Goal: Information Seeking & Learning: Compare options

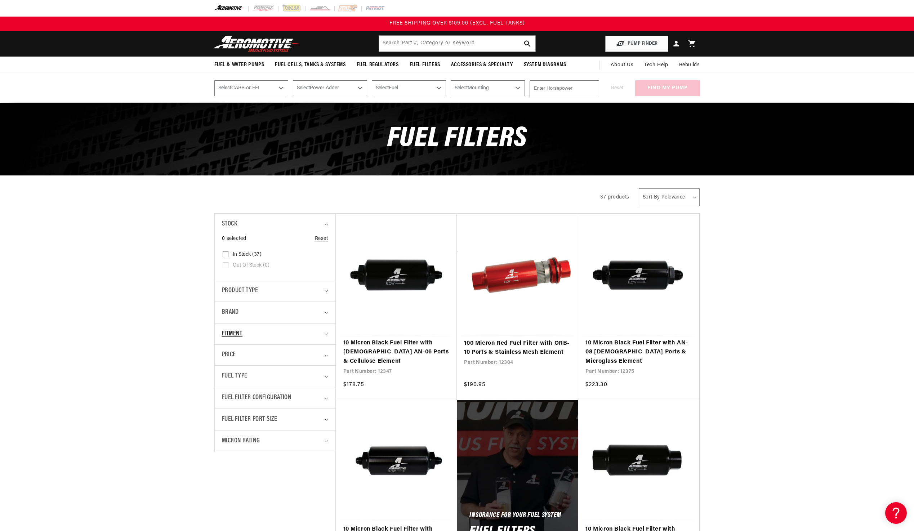
click at [266, 329] on div "Fitment" at bounding box center [272, 334] width 100 height 10
click at [266, 331] on div "Fitment" at bounding box center [272, 334] width 100 height 10
click at [265, 378] on div "Fuel Type" at bounding box center [272, 376] width 100 height 10
click at [297, 419] on div "Fuel Filter Port Size" at bounding box center [272, 419] width 100 height 10
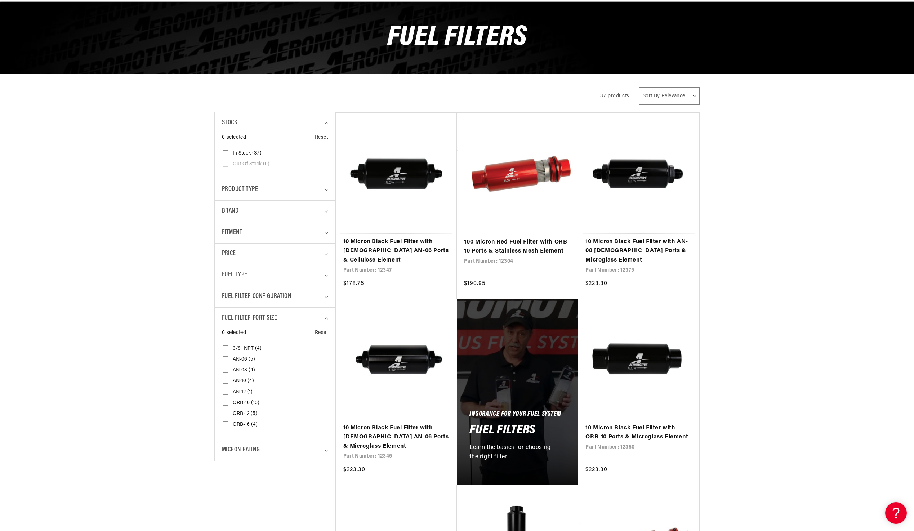
scroll to position [108, 0]
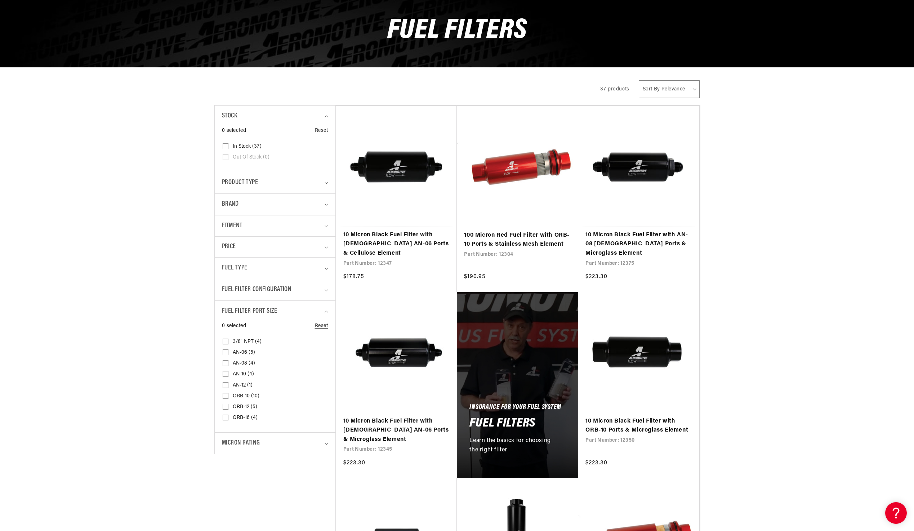
click at [225, 351] on input "AN-06 (5) AN-06 (5 products)" at bounding box center [226, 354] width 6 height 6
checkbox input "true"
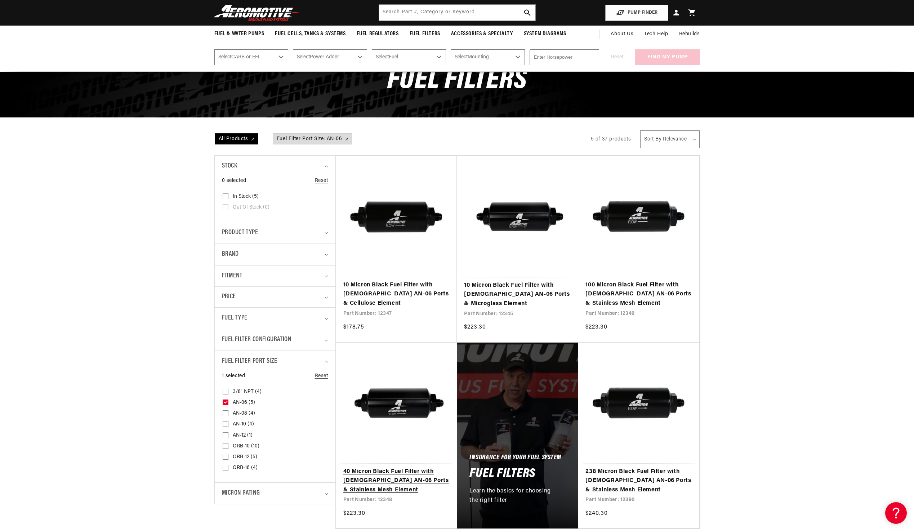
scroll to position [108, 0]
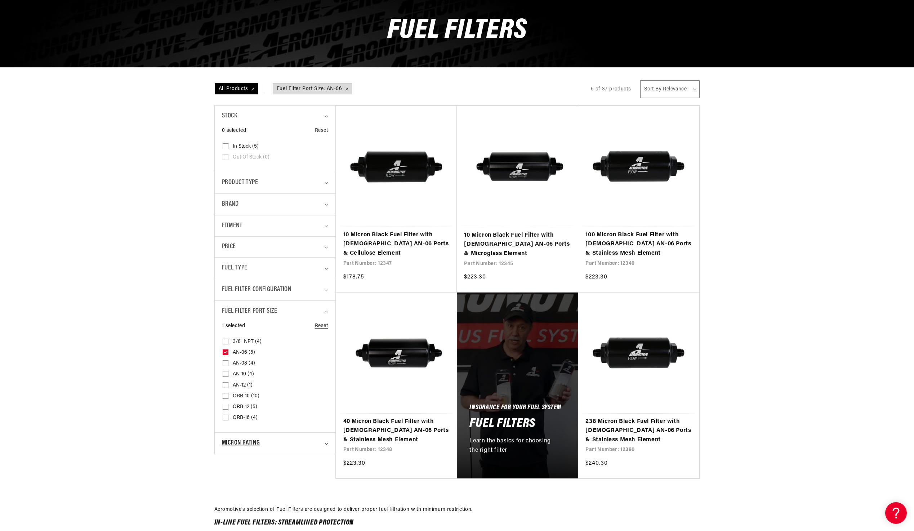
click at [259, 446] on span "Micron Rating" at bounding box center [241, 443] width 38 height 10
click at [256, 224] on div "Fitment" at bounding box center [272, 226] width 100 height 10
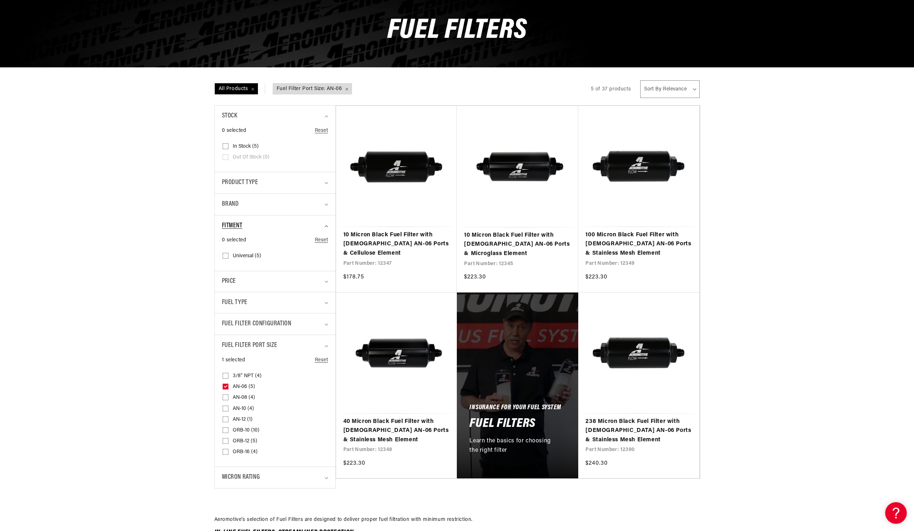
click at [256, 224] on div "Fitment" at bounding box center [272, 226] width 100 height 10
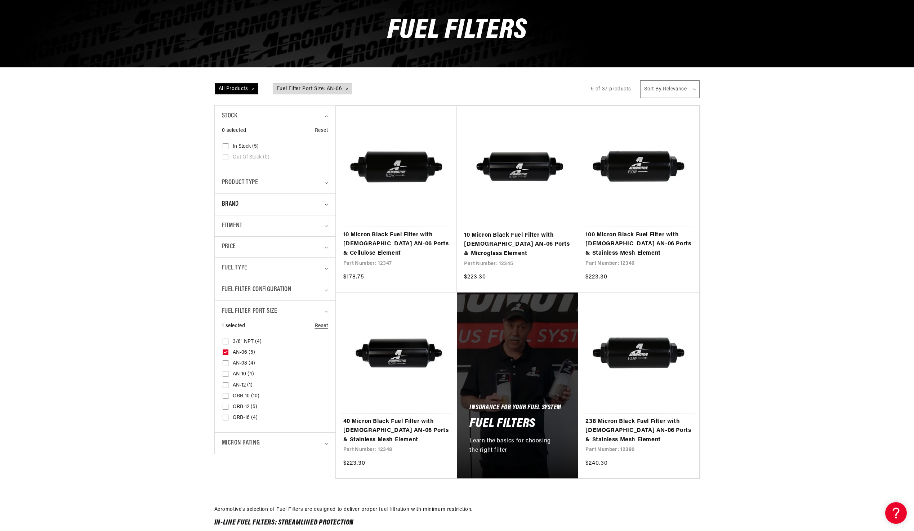
click at [270, 203] on div "Brand" at bounding box center [272, 204] width 100 height 10
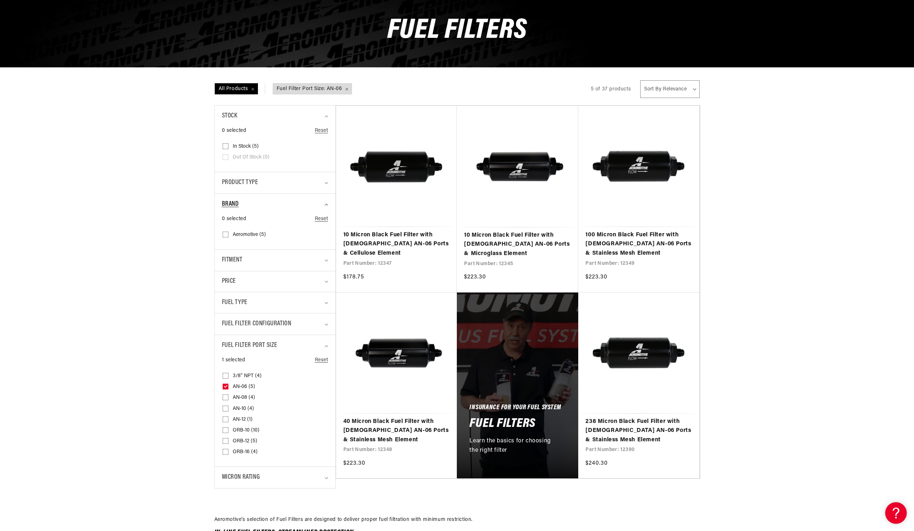
click at [270, 203] on div "Brand" at bounding box center [272, 204] width 100 height 10
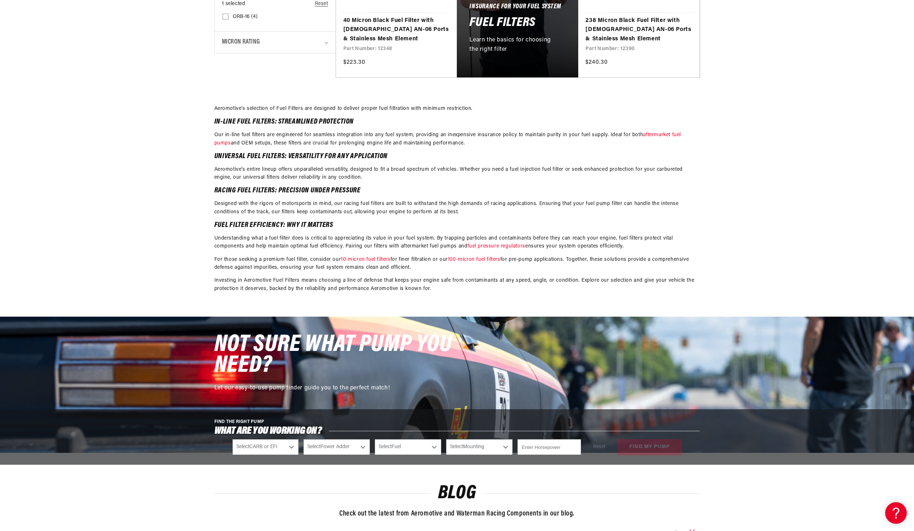
scroll to position [1049, 0]
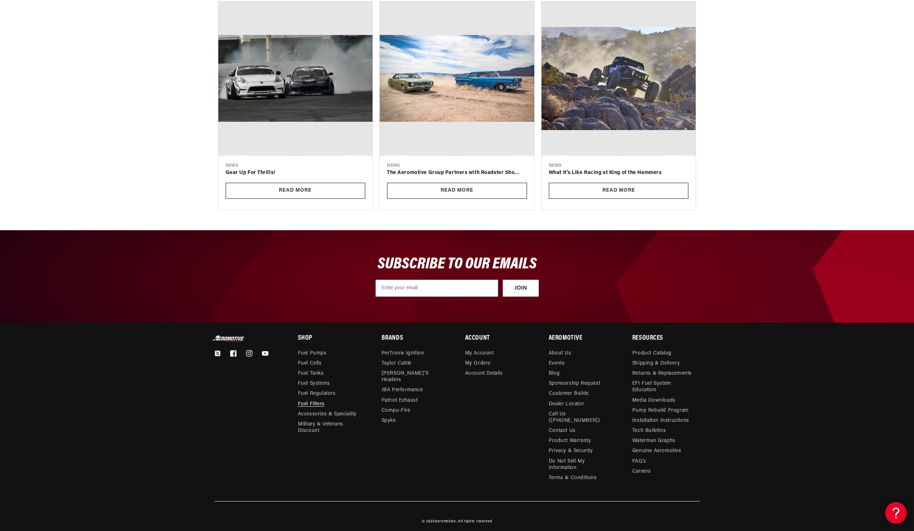
drag, startPoint x: 717, startPoint y: 224, endPoint x: 730, endPoint y: 283, distance: 60.7
click at [563, 351] on link "About Us" at bounding box center [559, 354] width 23 height 8
click at [549, 418] on link "Call Us ([PHONE_NUMBER])" at bounding box center [579, 417] width 62 height 17
click at [567, 426] on link "Contact Us" at bounding box center [561, 431] width 27 height 10
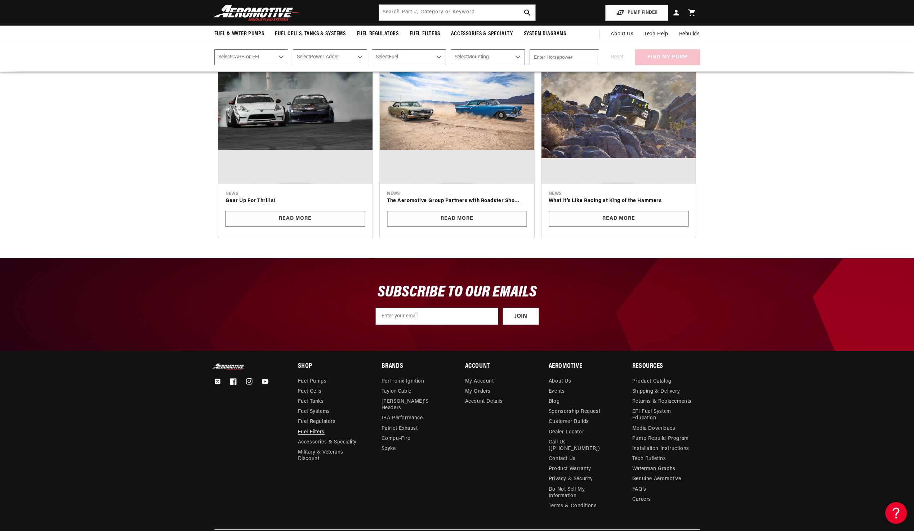
scroll to position [143, 0]
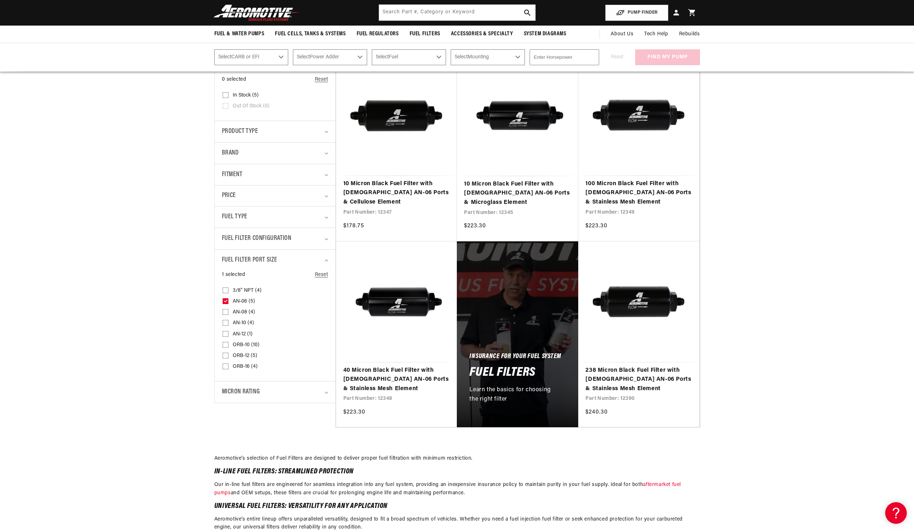
drag, startPoint x: 775, startPoint y: 233, endPoint x: 744, endPoint y: 126, distance: 111.7
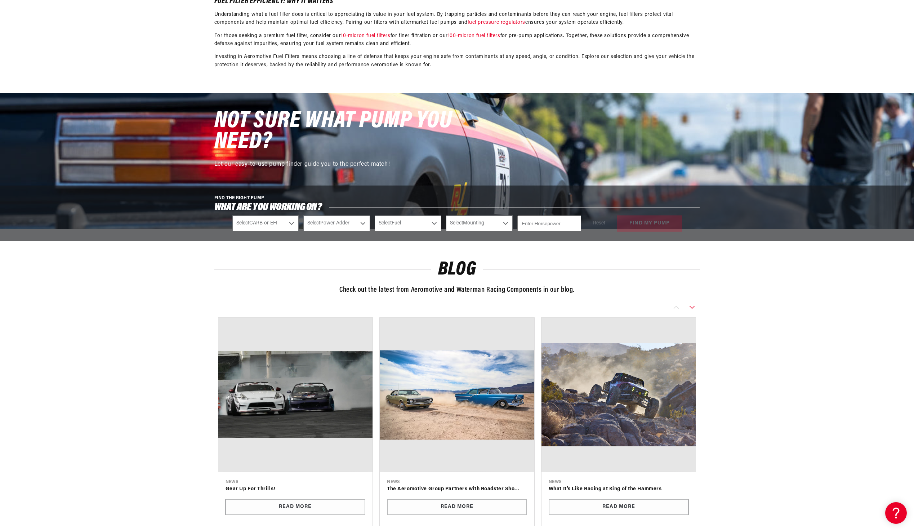
scroll to position [827, 0]
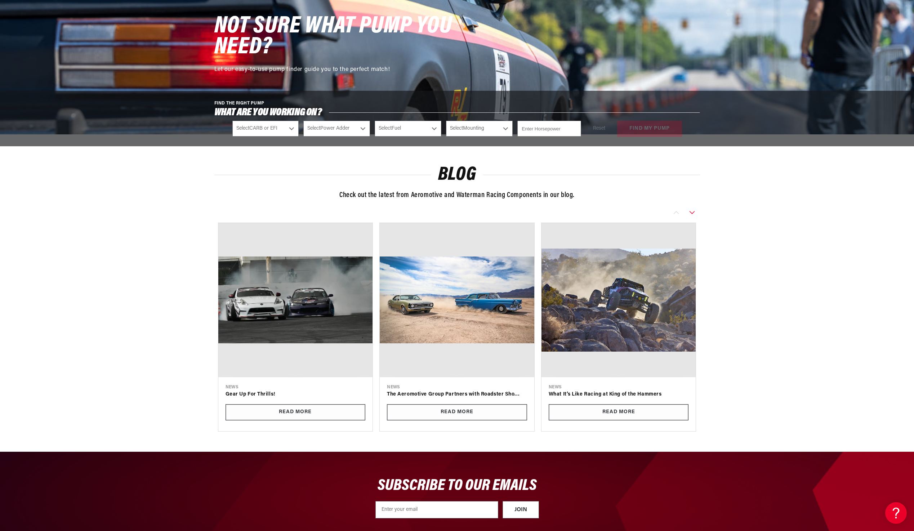
drag, startPoint x: 257, startPoint y: 286, endPoint x: 312, endPoint y: 472, distance: 194.3
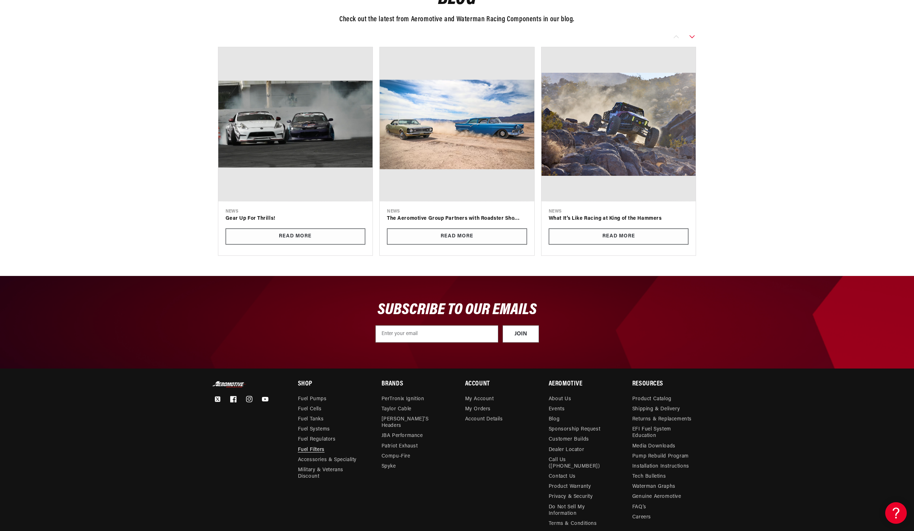
scroll to position [1049, 0]
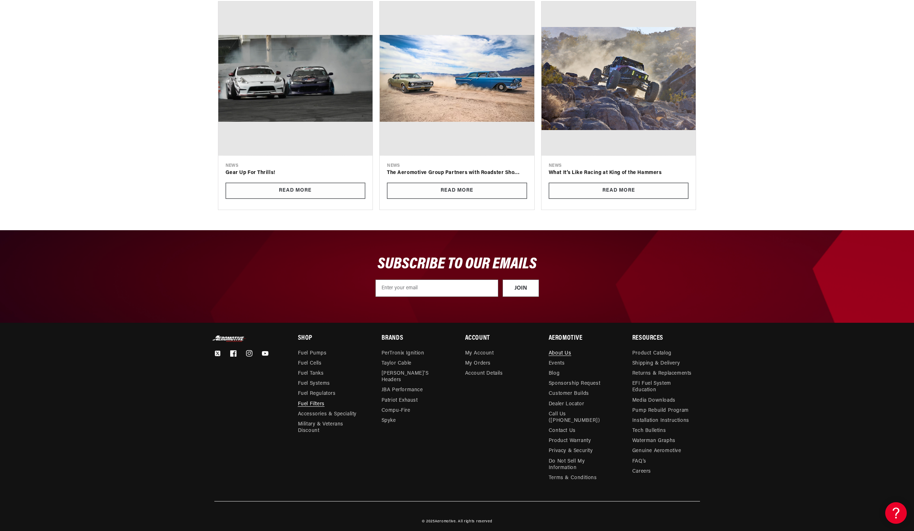
click at [564, 350] on link "About Us" at bounding box center [559, 354] width 23 height 8
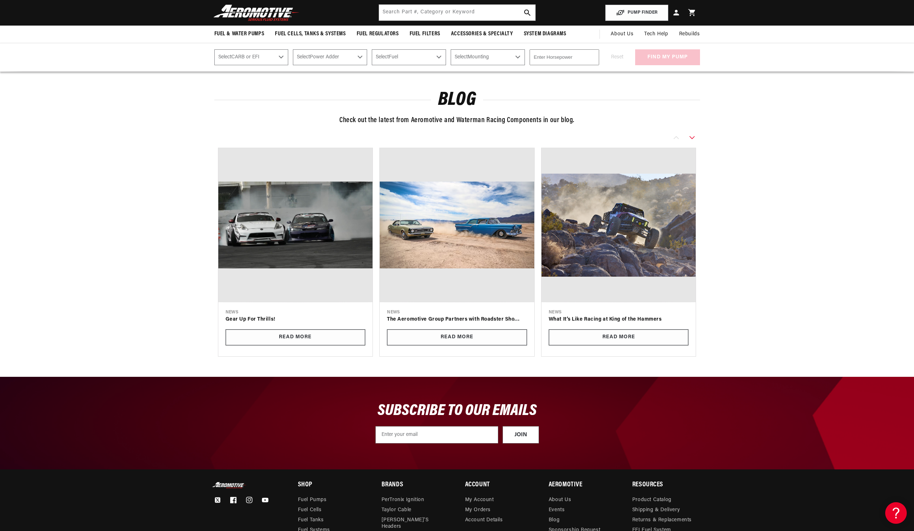
scroll to position [0, 0]
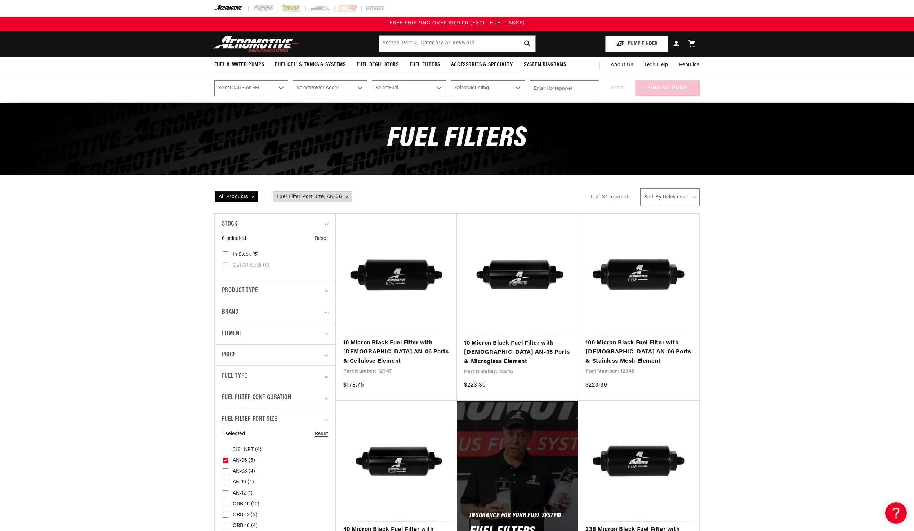
drag, startPoint x: 187, startPoint y: 271, endPoint x: 154, endPoint y: 147, distance: 128.6
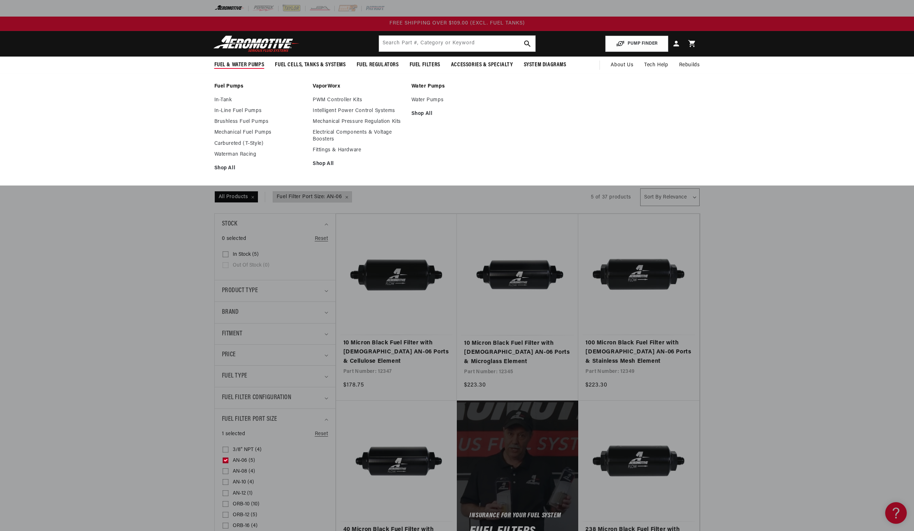
click at [237, 64] on span "Fuel & Water Pumps" at bounding box center [239, 65] width 50 height 8
click at [225, 167] on link "Shop All" at bounding box center [259, 168] width 91 height 6
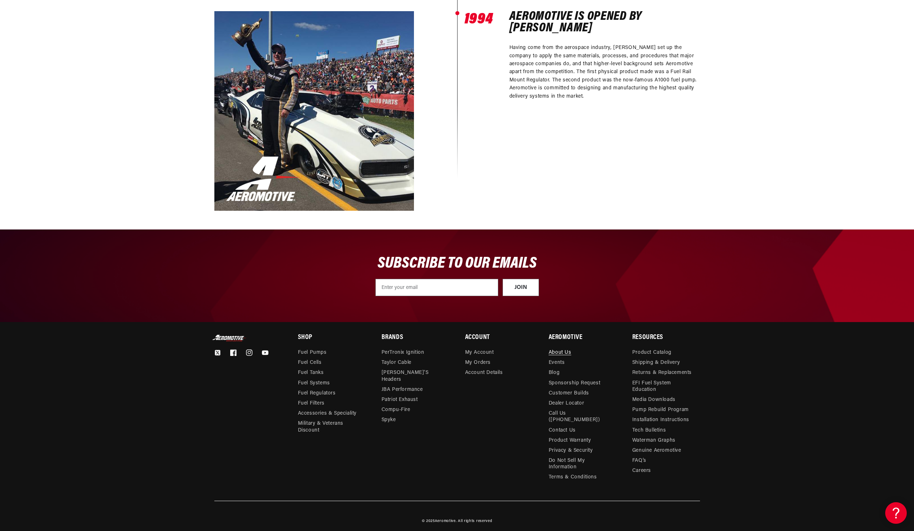
drag, startPoint x: 378, startPoint y: 268, endPoint x: 387, endPoint y: 462, distance: 194.3
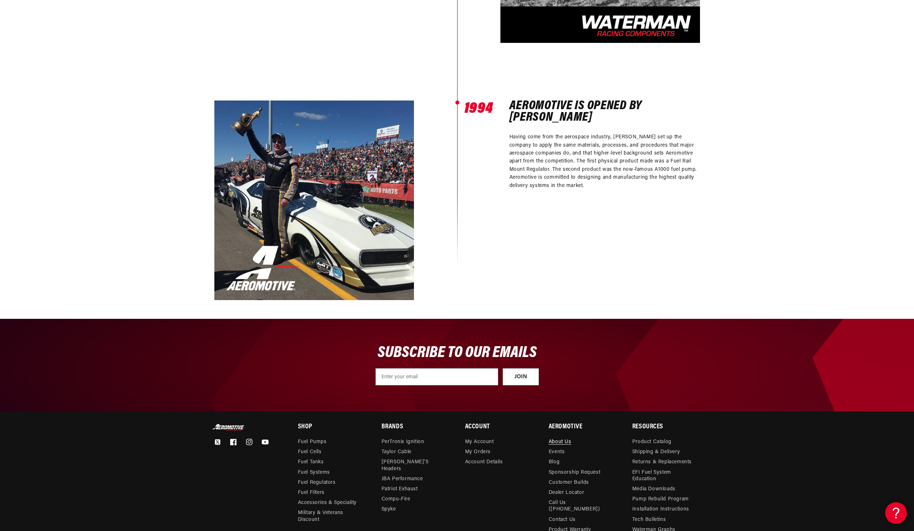
scroll to position [645, 0]
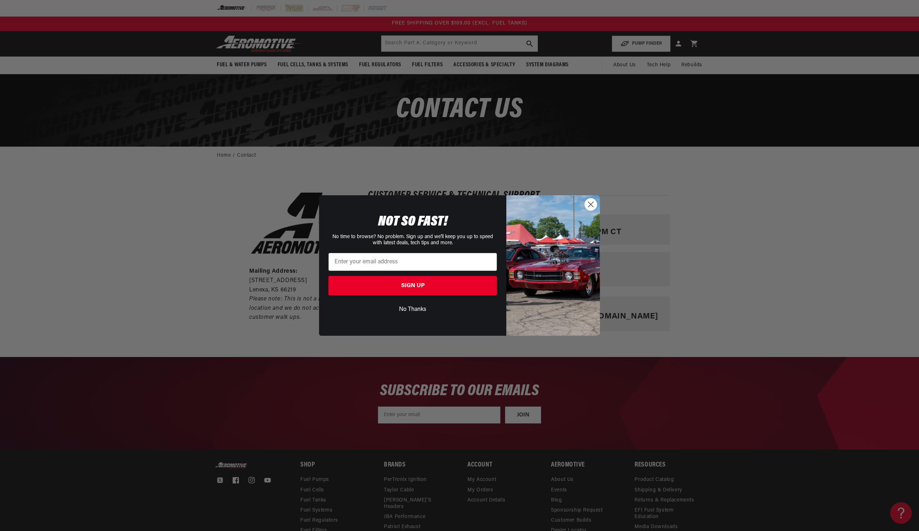
click at [595, 208] on circle "Close dialog" at bounding box center [591, 204] width 12 height 12
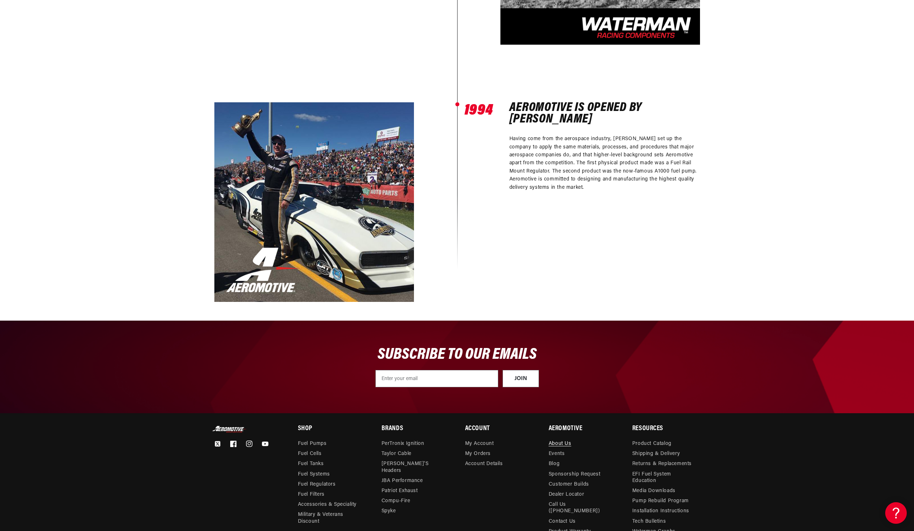
scroll to position [645, 0]
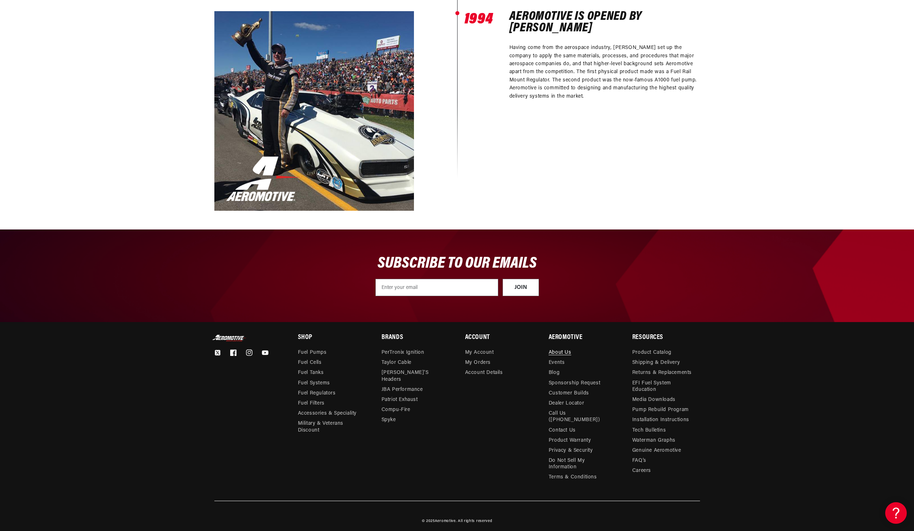
drag, startPoint x: 216, startPoint y: 235, endPoint x: 228, endPoint y: 300, distance: 66.3
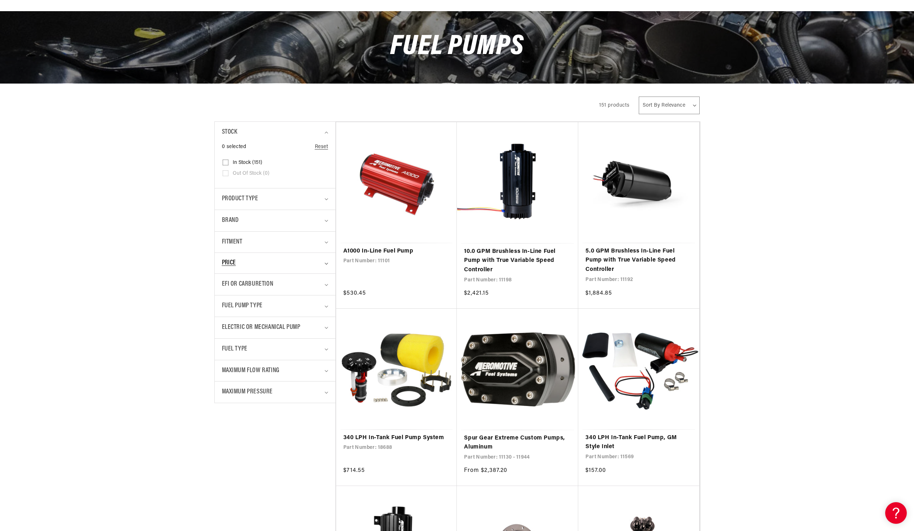
scroll to position [108, 0]
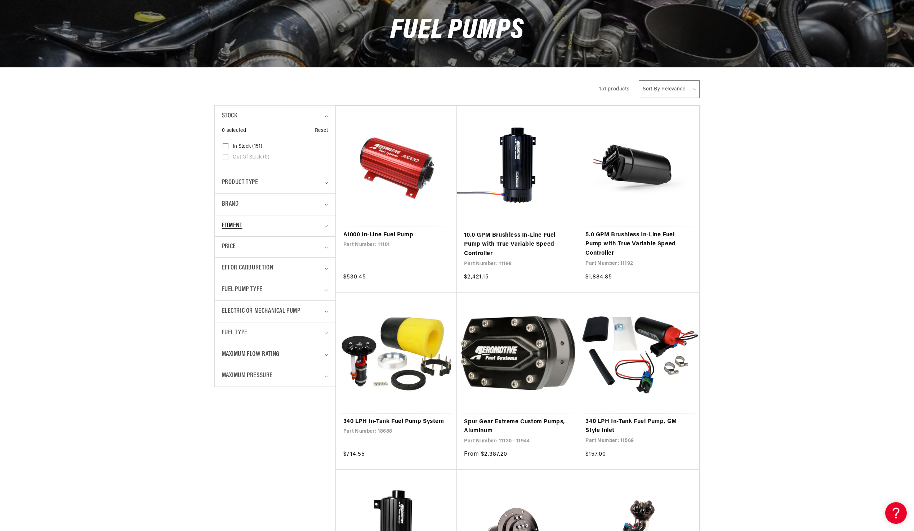
click at [245, 229] on div "Fitment" at bounding box center [272, 226] width 100 height 10
click at [228, 257] on label "Universal (113) Universal (113 products)" at bounding box center [273, 256] width 100 height 11
click at [228, 257] on input "Universal (113) Universal (113 products)" at bounding box center [226, 257] width 6 height 6
checkbox input "true"
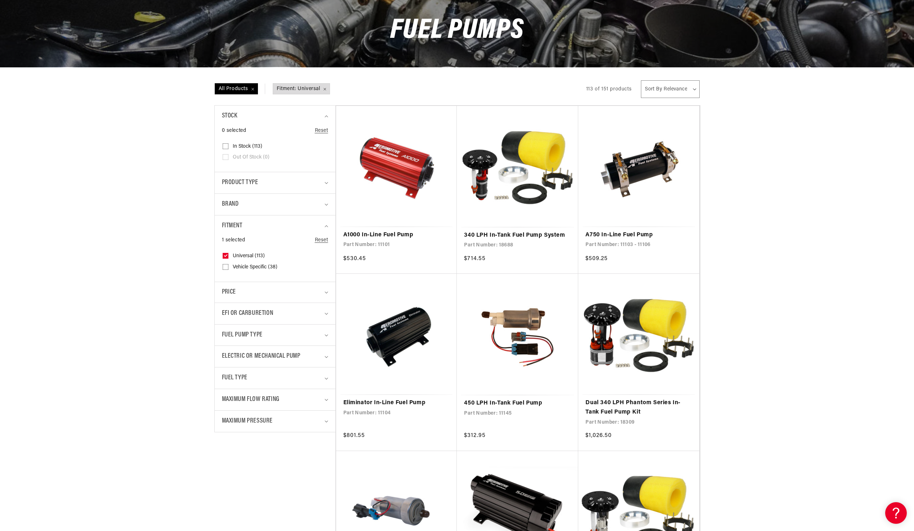
click at [329, 228] on details "Fitment 1 selected Reset Fitment Universal (113) Universal (113 products)" at bounding box center [275, 248] width 121 height 67
click at [327, 226] on icon "Fitment (1 selected)" at bounding box center [325, 226] width 3 height 2
click at [324, 185] on summary "Product type" at bounding box center [275, 182] width 106 height 21
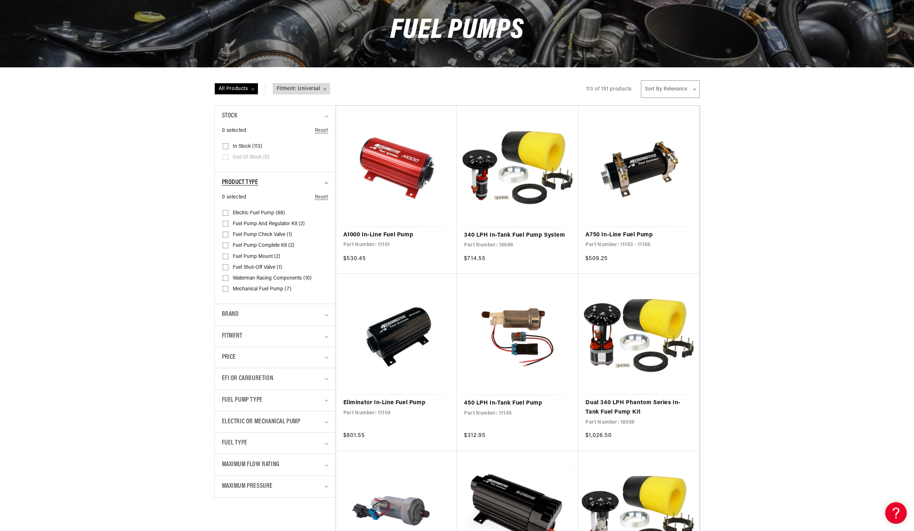
click at [324, 185] on summary "Product type" at bounding box center [275, 182] width 106 height 21
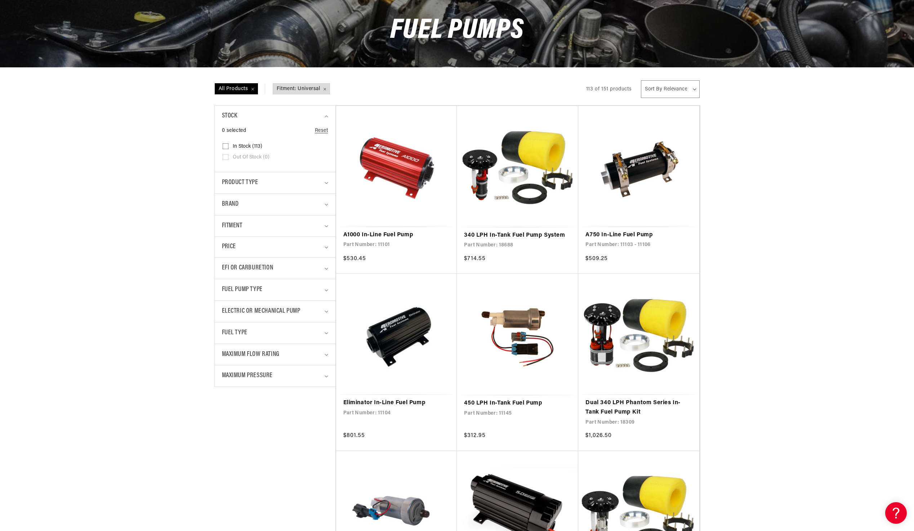
click at [228, 145] on input "In stock (113) In stock (113 products)" at bounding box center [226, 148] width 6 height 6
checkbox input "true"
click at [323, 184] on summary "Product type" at bounding box center [275, 182] width 106 height 21
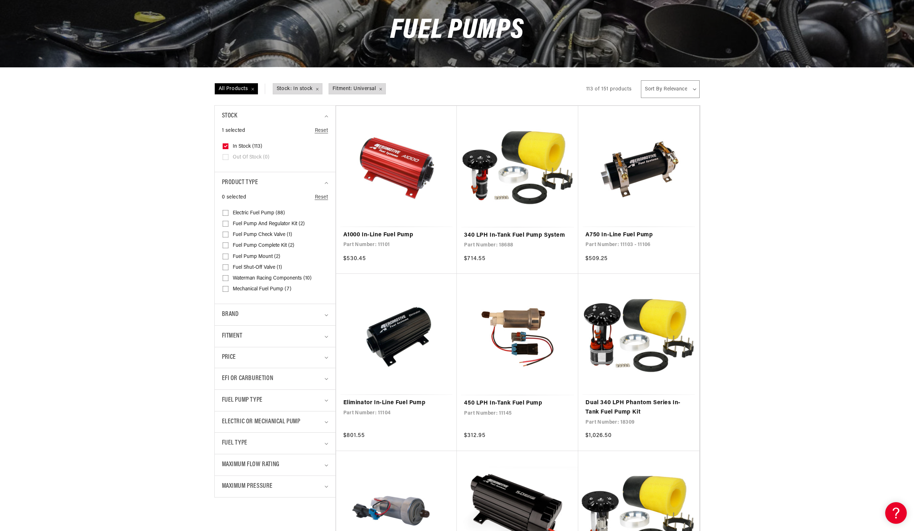
click at [228, 212] on input "Electric Fuel Pump (88) Electric Fuel Pump (88 products)" at bounding box center [226, 214] width 6 height 6
checkbox input "true"
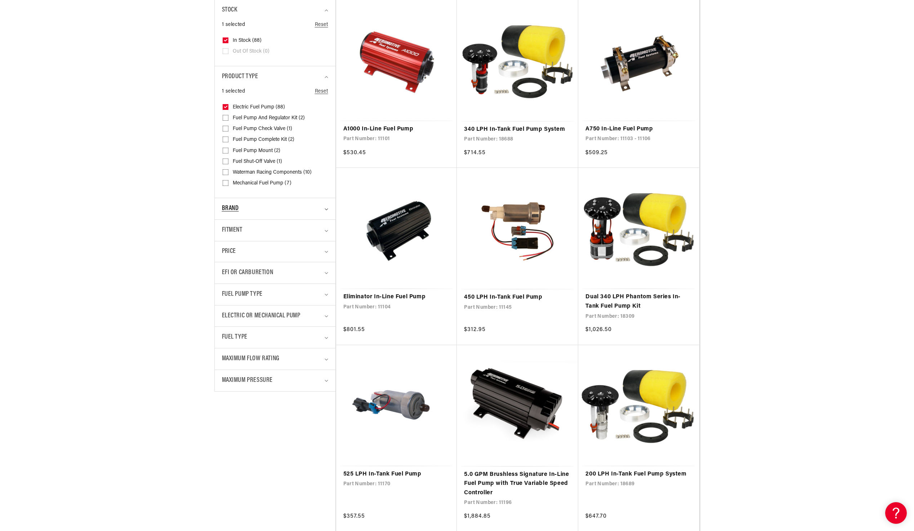
scroll to position [216, 0]
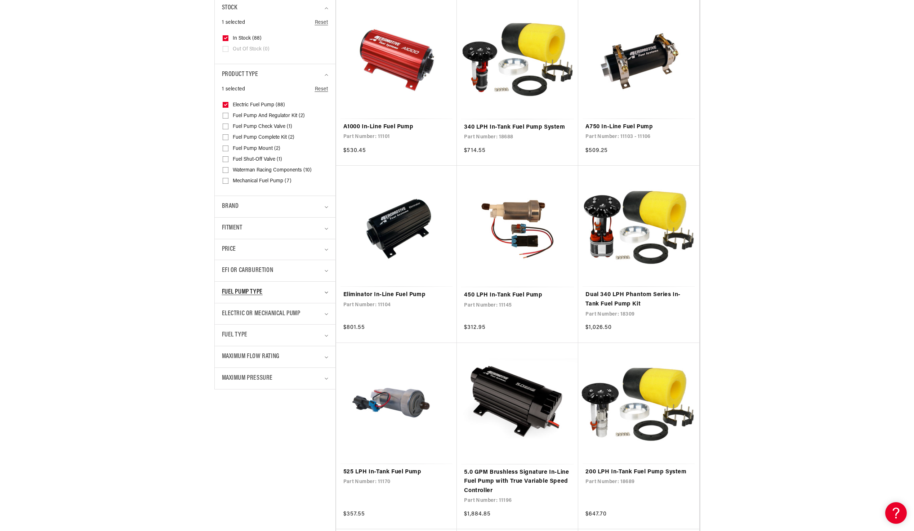
click at [318, 292] on div "Fuel Pump Type" at bounding box center [272, 292] width 100 height 10
click at [326, 370] on icon "Electric or Mechanical Pump (0 selected)" at bounding box center [326, 370] width 4 height 2
click at [224, 399] on input "Electric (88) Electric (88 products)" at bounding box center [226, 401] width 6 height 6
checkbox input "true"
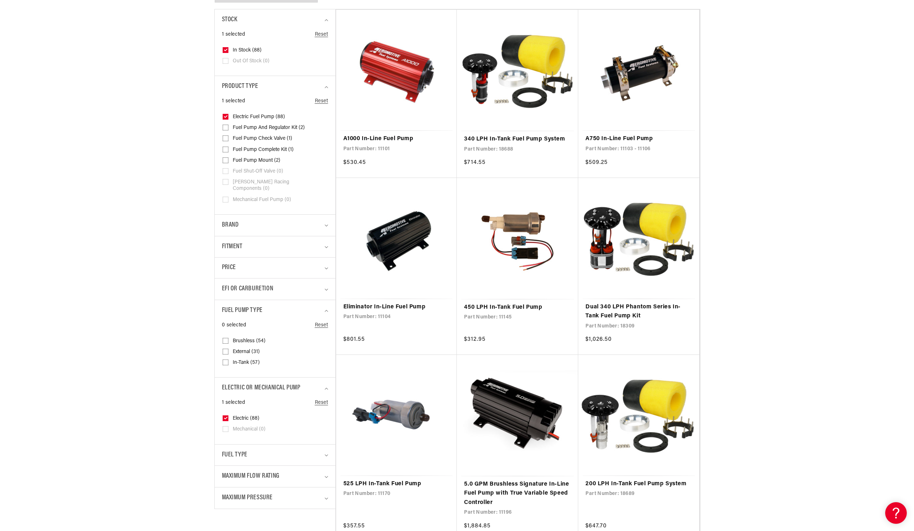
click at [283, 450] on div "Fuel Type" at bounding box center [272, 455] width 100 height 10
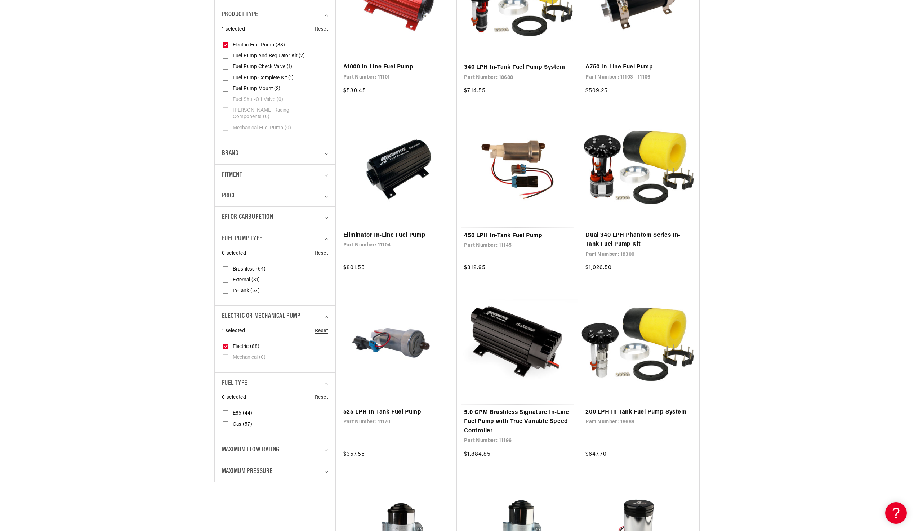
scroll to position [288, 0]
click at [327, 382] on icon "Fuel Type (0 selected)" at bounding box center [326, 383] width 4 height 2
click at [325, 404] on summary "Maximum Flow Rating" at bounding box center [275, 404] width 106 height 21
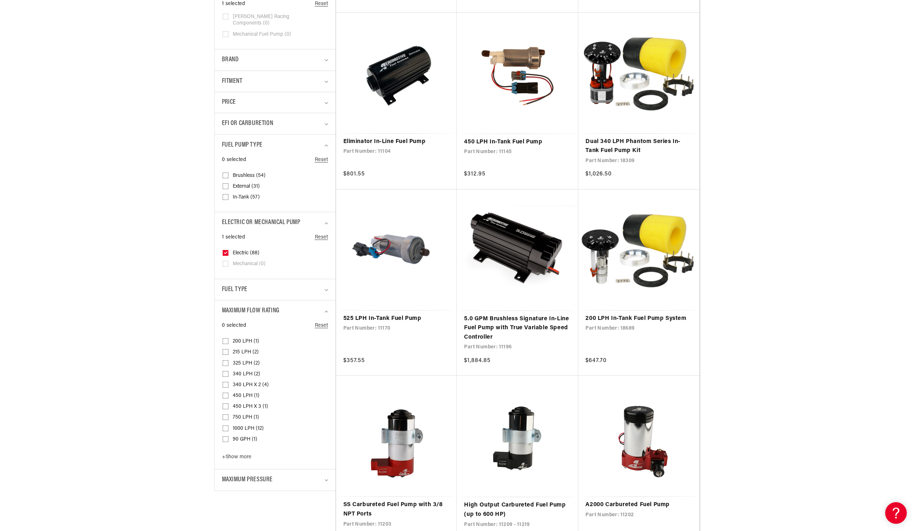
scroll to position [432, 0]
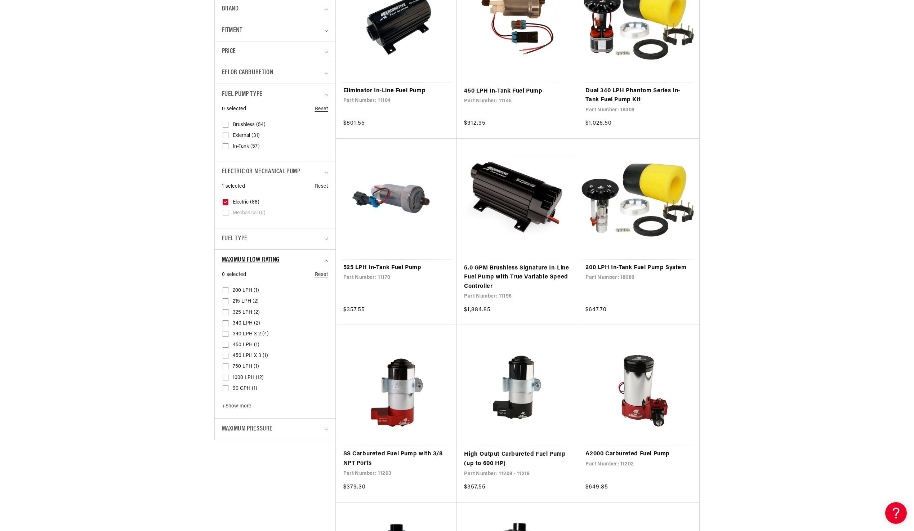
click at [326, 260] on icon "Maximum Flow Rating (0 selected)" at bounding box center [326, 261] width 4 height 2
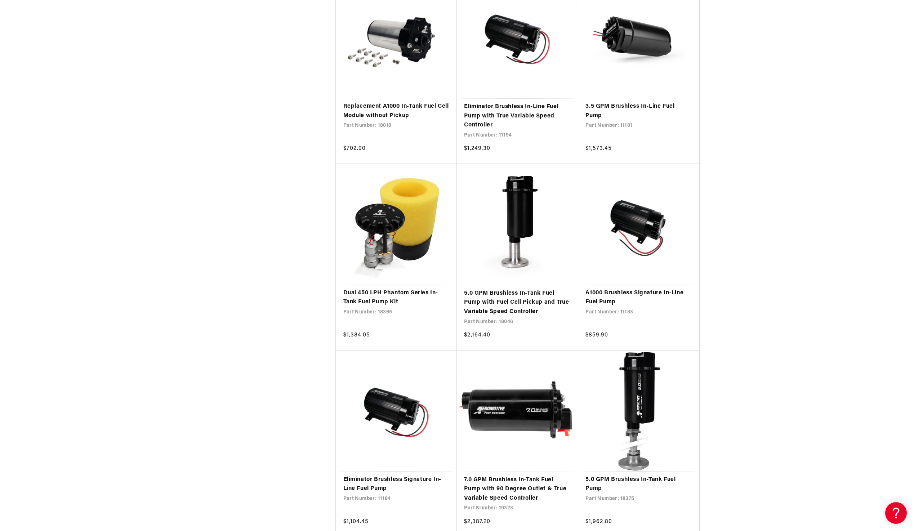
scroll to position [2053, 0]
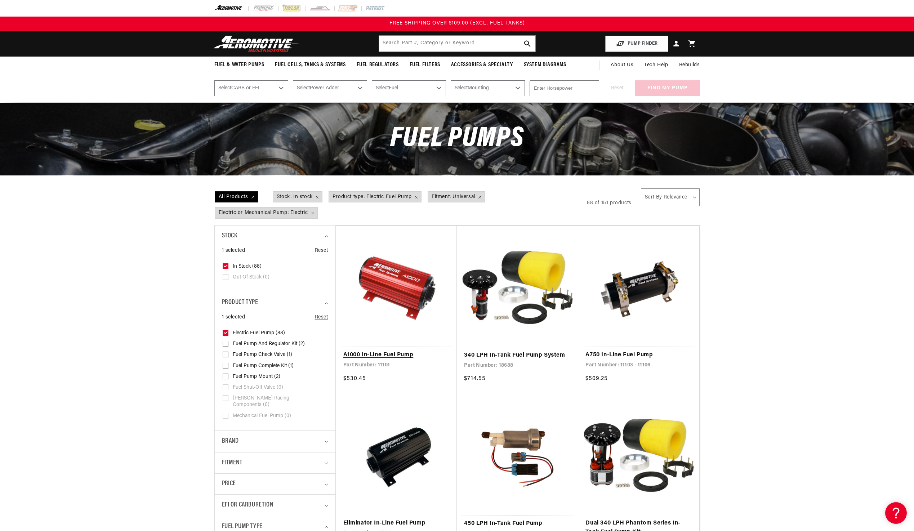
drag, startPoint x: 461, startPoint y: 397, endPoint x: 424, endPoint y: 249, distance: 152.8
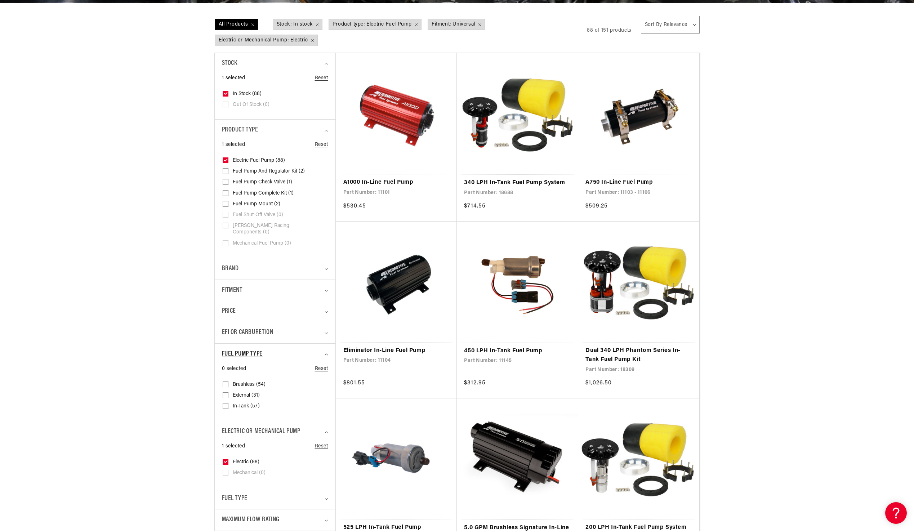
scroll to position [216, 0]
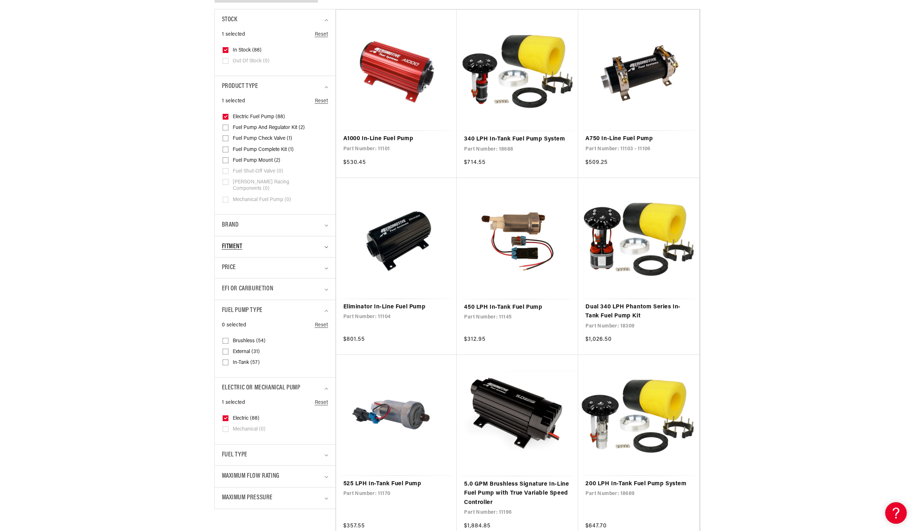
click at [301, 242] on div "Fitment" at bounding box center [272, 247] width 100 height 10
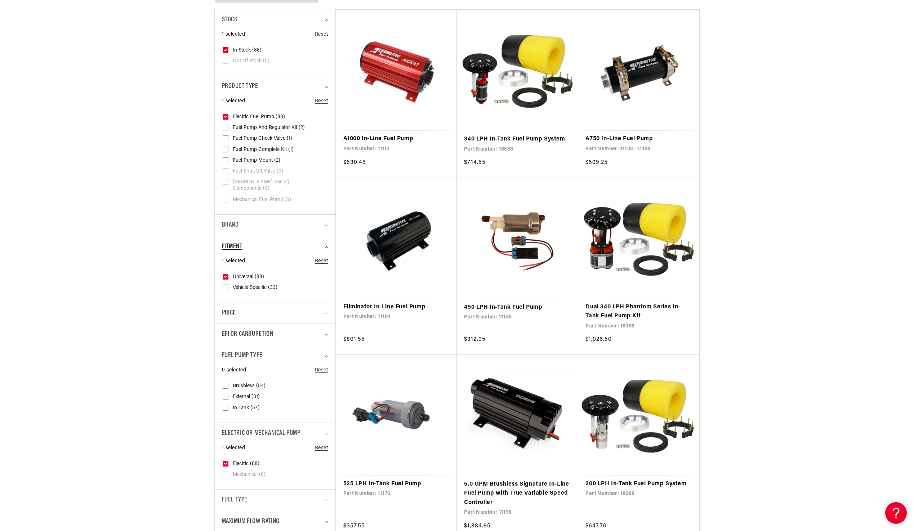
click at [301, 242] on div "Fitment" at bounding box center [272, 247] width 100 height 10
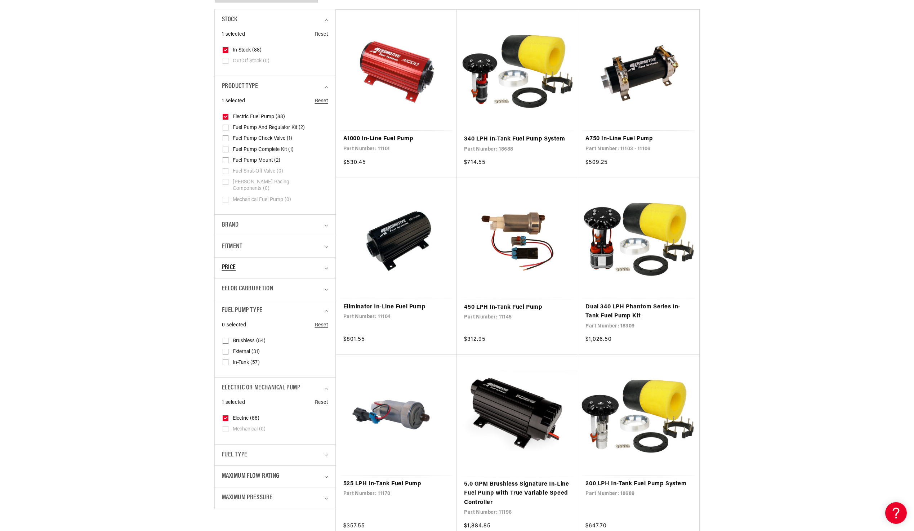
click at [293, 257] on summary "Price" at bounding box center [275, 267] width 106 height 21
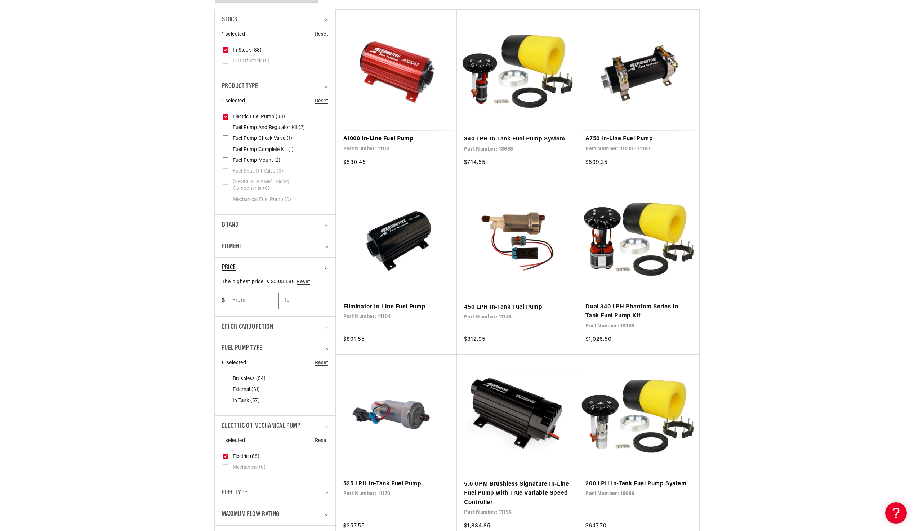
click at [293, 257] on summary "Price" at bounding box center [275, 267] width 106 height 21
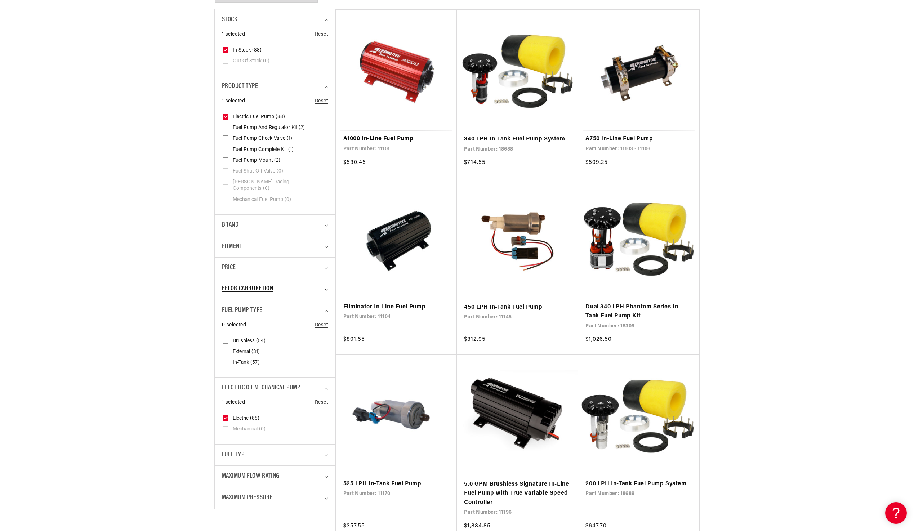
click at [287, 284] on div "EFI or Carburetion" at bounding box center [272, 289] width 100 height 10
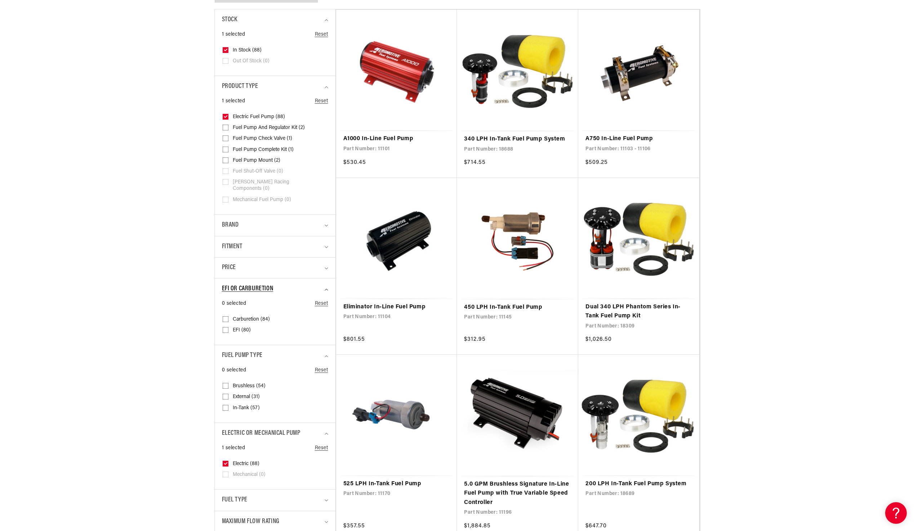
click at [287, 284] on div "EFI or Carburetion" at bounding box center [272, 289] width 100 height 10
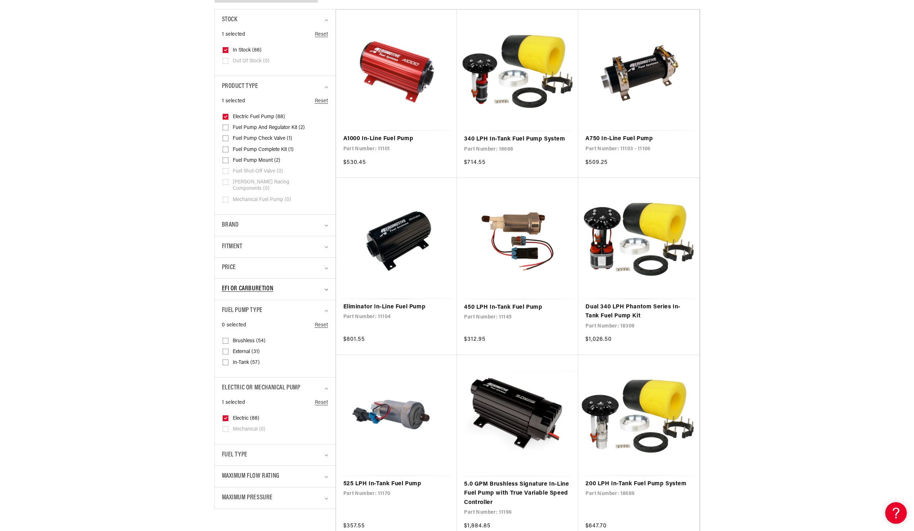
click at [292, 284] on div "EFI or Carburetion" at bounding box center [272, 289] width 100 height 10
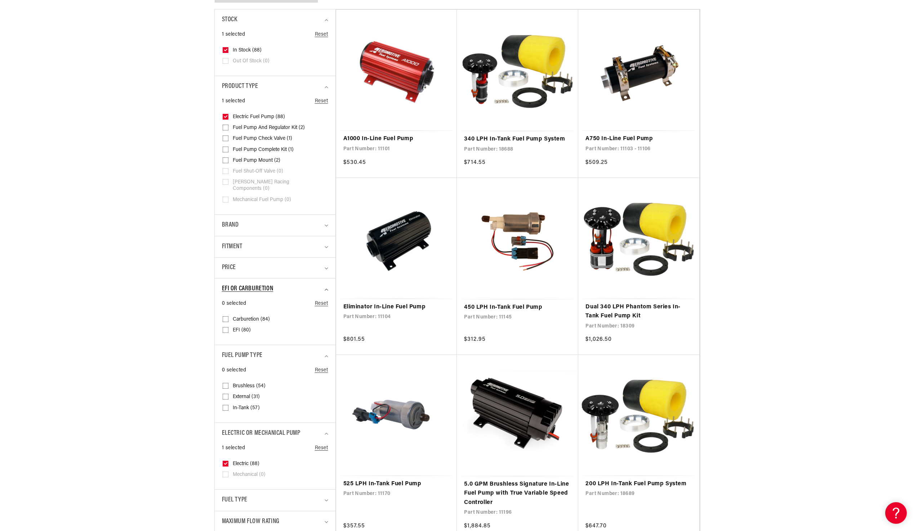
click at [292, 284] on div "EFI or Carburetion" at bounding box center [272, 289] width 100 height 10
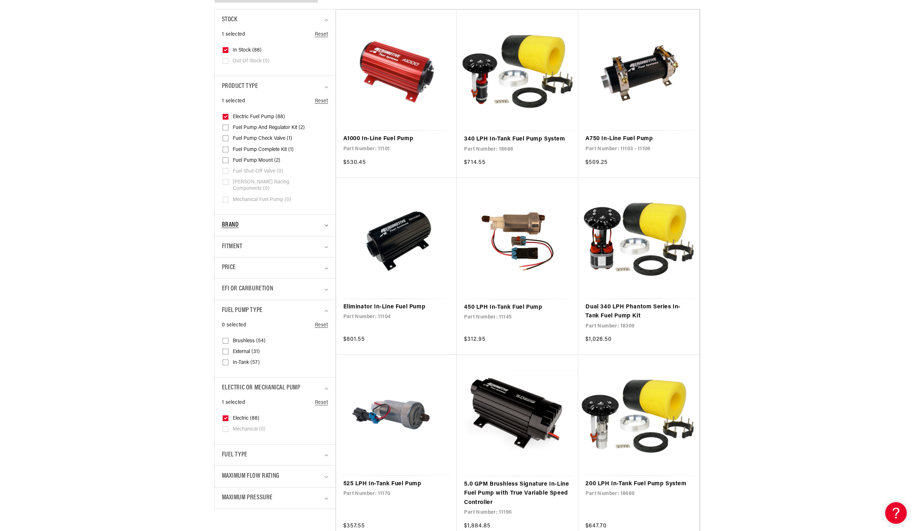
click at [290, 220] on div "Brand" at bounding box center [272, 225] width 100 height 10
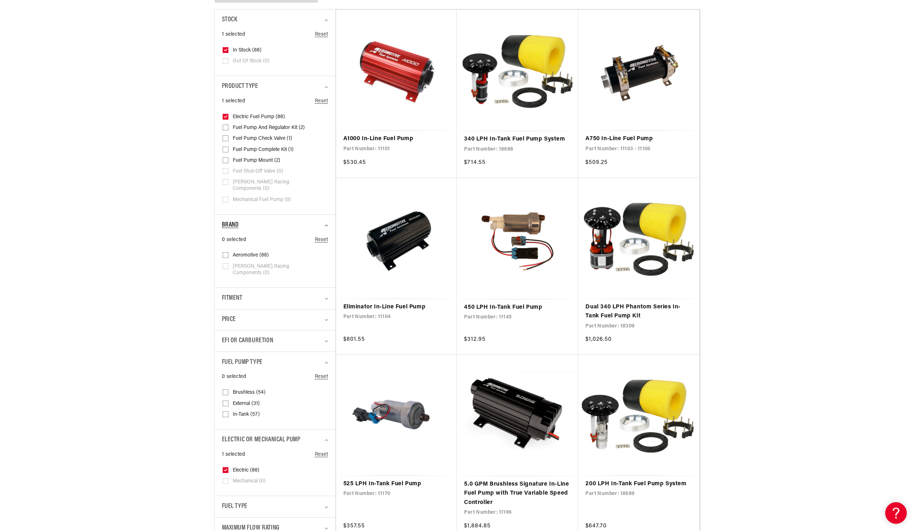
click at [290, 220] on div "Brand" at bounding box center [272, 225] width 100 height 10
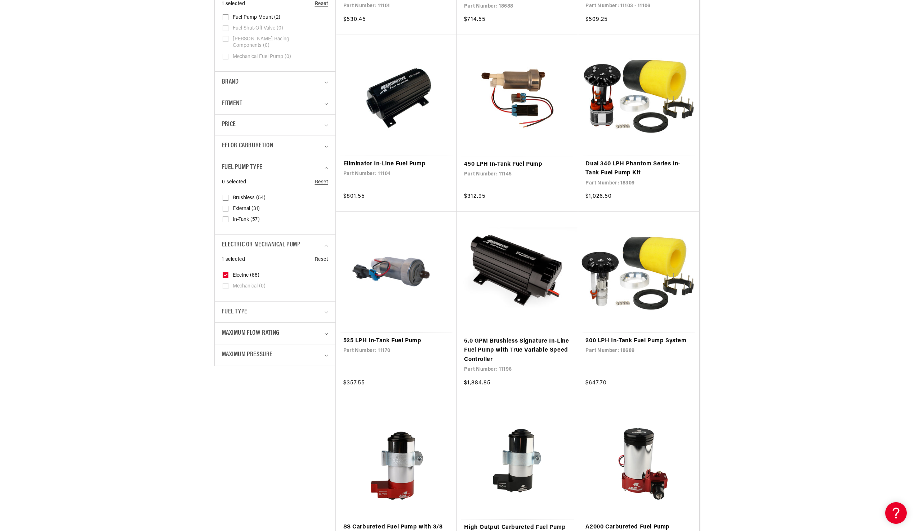
scroll to position [360, 0]
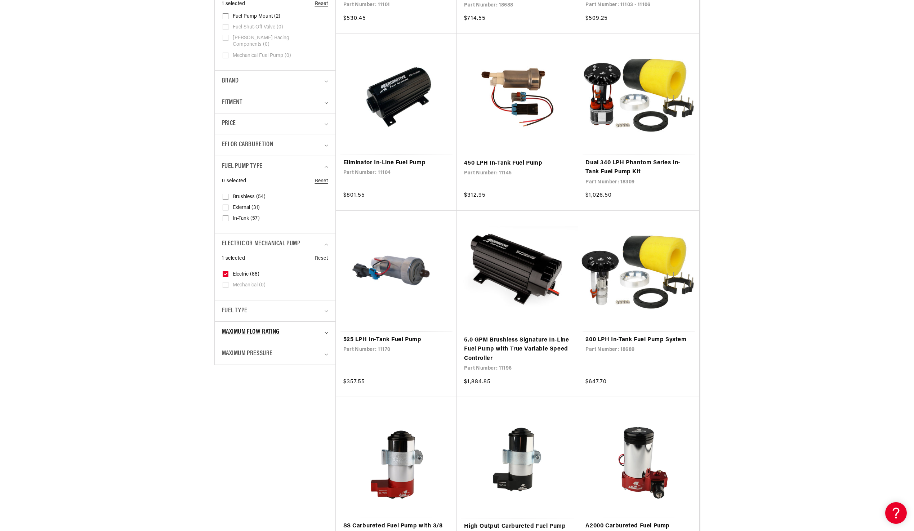
click at [307, 330] on div "Maximum Flow Rating" at bounding box center [272, 332] width 100 height 10
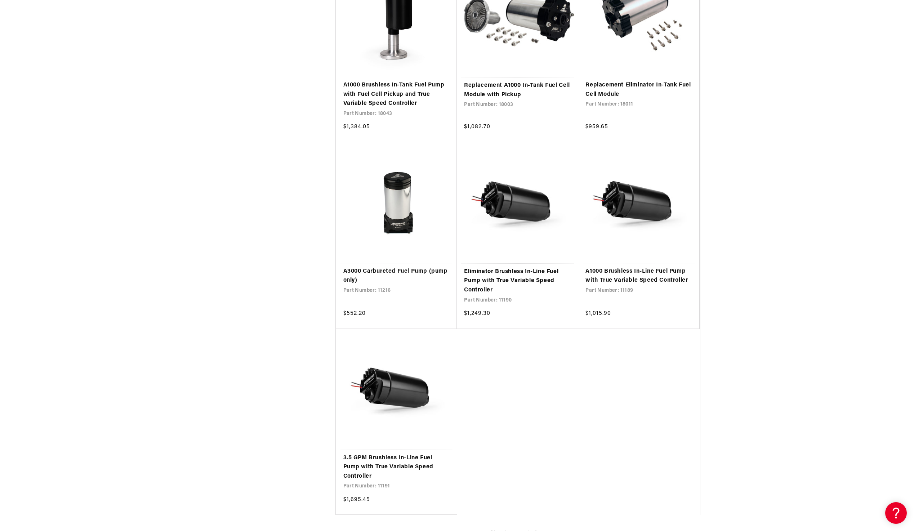
scroll to position [5294, 0]
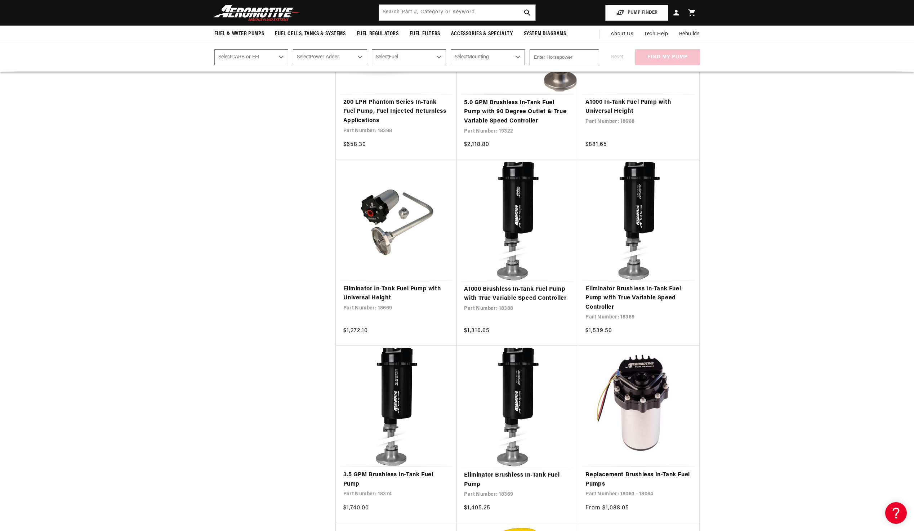
drag, startPoint x: 194, startPoint y: 307, endPoint x: 235, endPoint y: 147, distance: 165.0
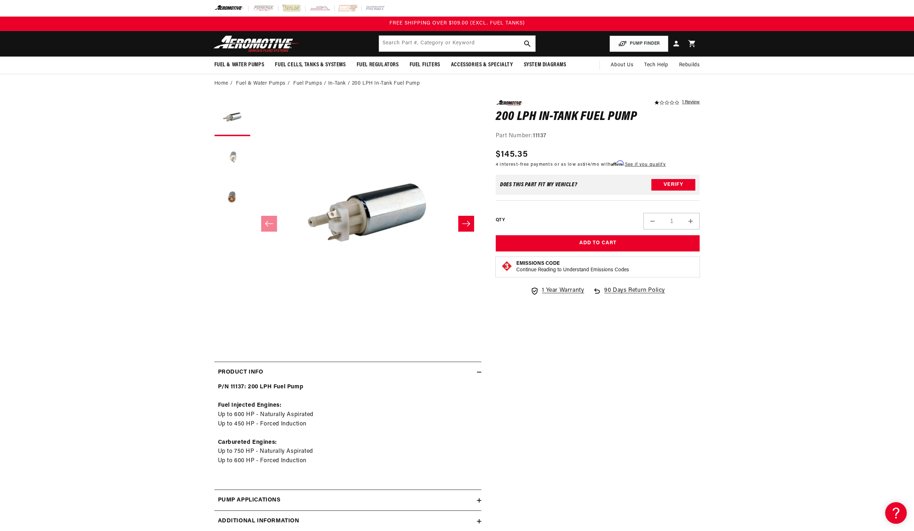
click at [227, 152] on button "Load image 2 in gallery view" at bounding box center [232, 158] width 36 height 36
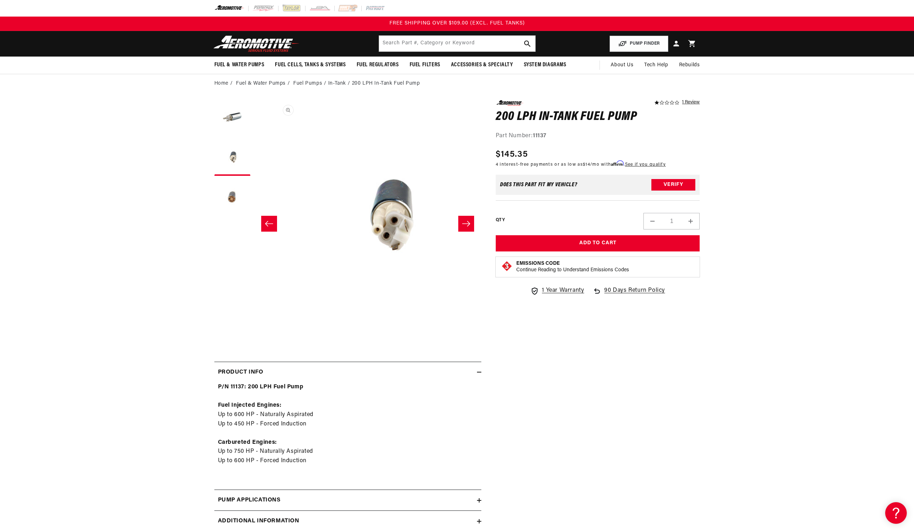
scroll to position [0, 227]
click at [462, 225] on icon "Slide right" at bounding box center [466, 223] width 9 height 7
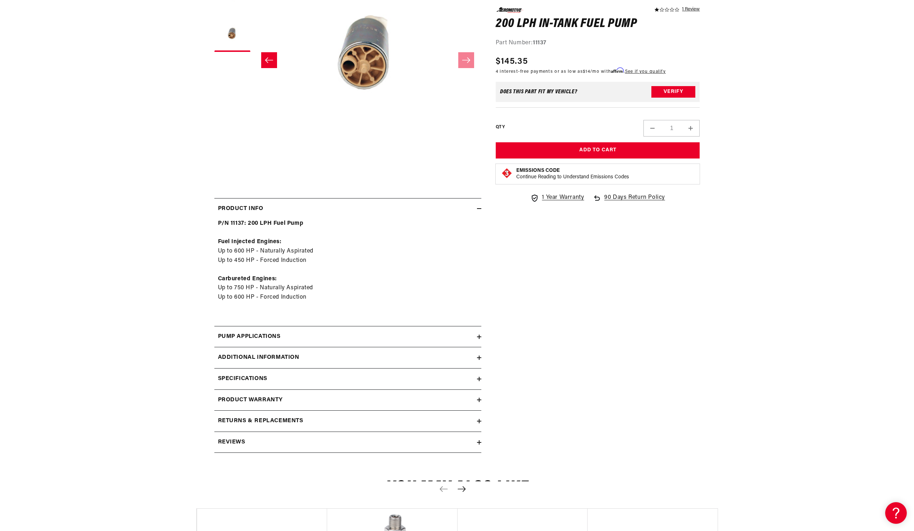
scroll to position [180, 0]
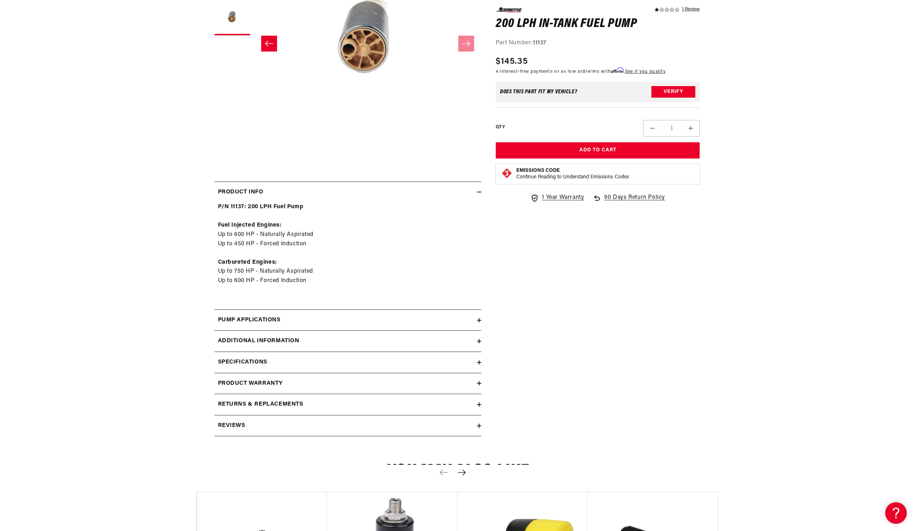
click at [311, 319] on div "Pump Applications" at bounding box center [345, 319] width 263 height 9
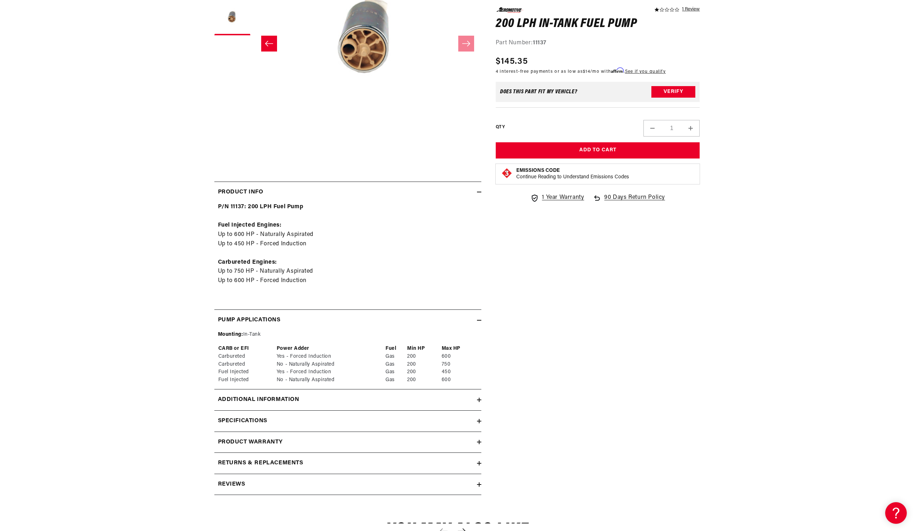
click at [302, 320] on div "Pump Applications" at bounding box center [345, 319] width 263 height 9
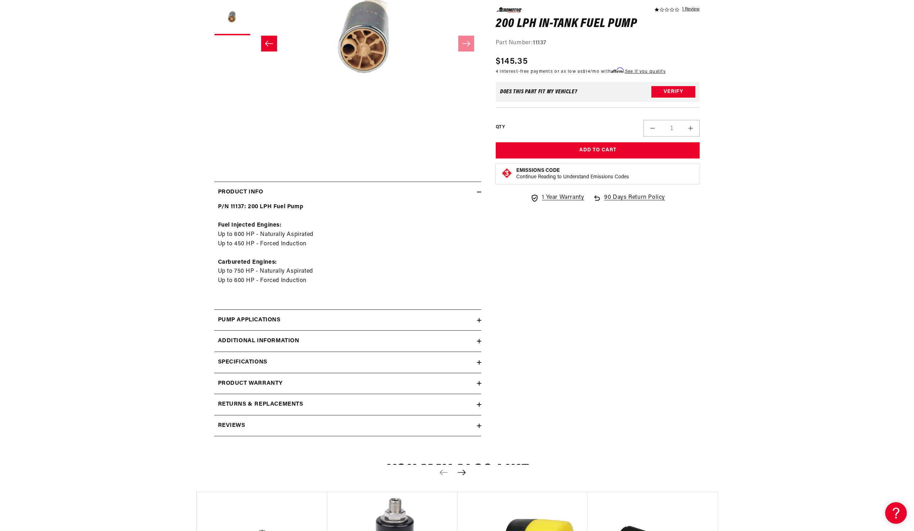
click at [294, 339] on h2 "Additional information" at bounding box center [258, 340] width 81 height 9
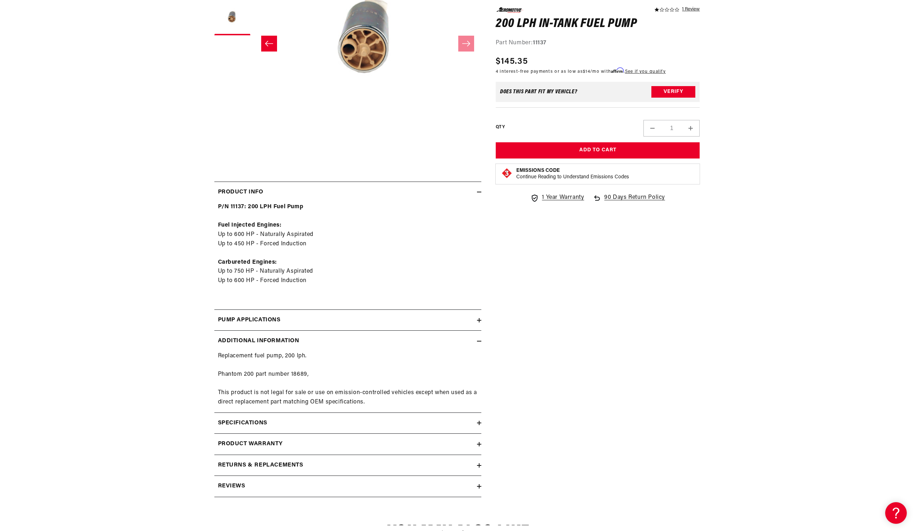
click at [294, 339] on h2 "Additional information" at bounding box center [258, 340] width 81 height 9
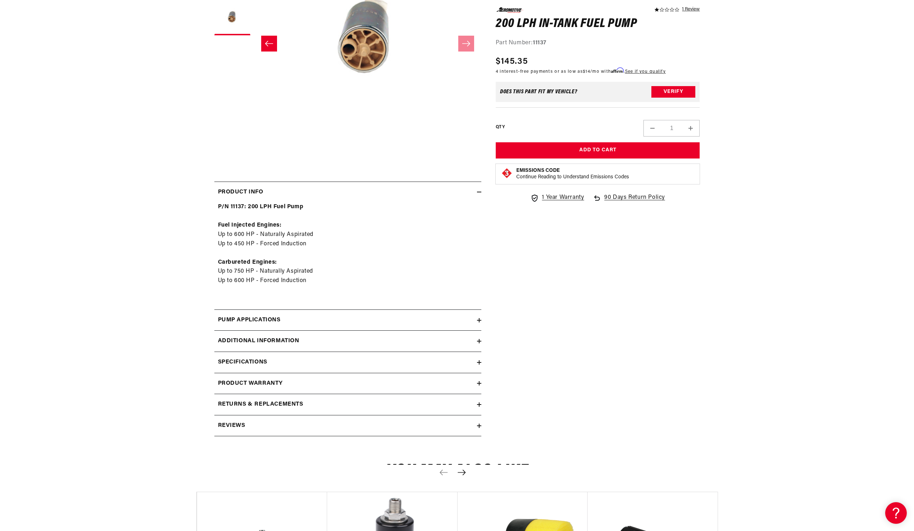
click at [279, 364] on div "Specifications" at bounding box center [345, 362] width 263 height 9
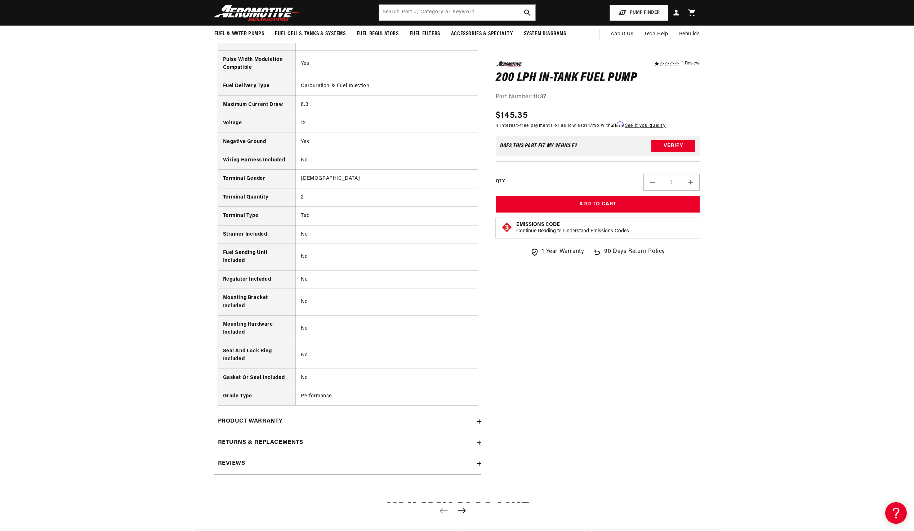
scroll to position [0, 0]
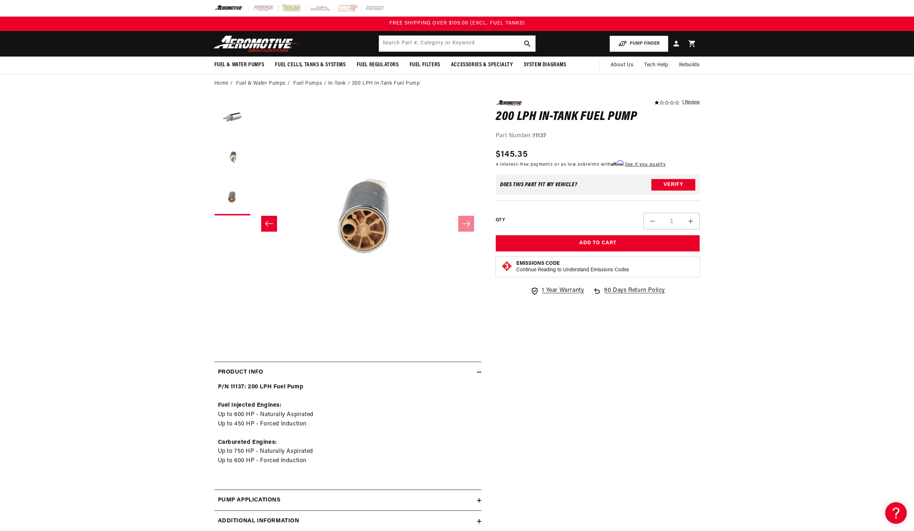
drag, startPoint x: 653, startPoint y: 302, endPoint x: 671, endPoint y: 165, distance: 138.7
